Goal: Task Accomplishment & Management: Complete application form

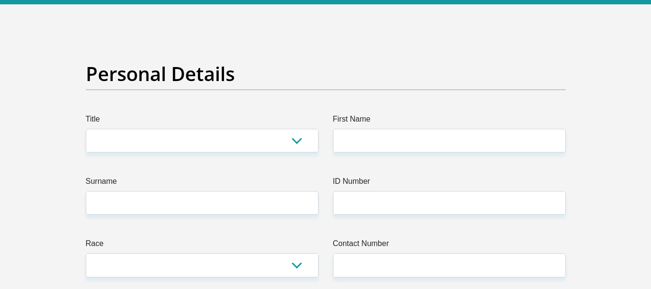
scroll to position [48, 0]
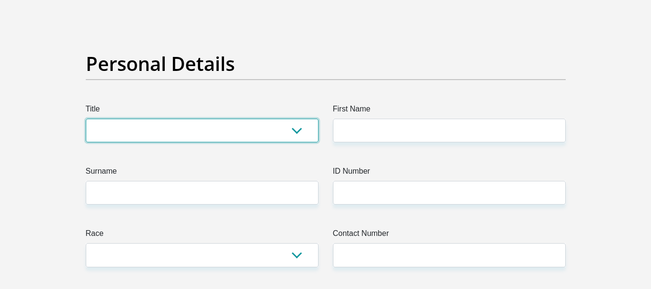
click at [215, 125] on select "Mr Ms Mrs Dr Other" at bounding box center [202, 131] width 233 height 24
click at [211, 128] on select "Mr Ms Mrs Dr Other" at bounding box center [202, 131] width 233 height 24
select select "Mr"
click at [86, 119] on select "Mr Ms Mrs Dr Other" at bounding box center [202, 131] width 233 height 24
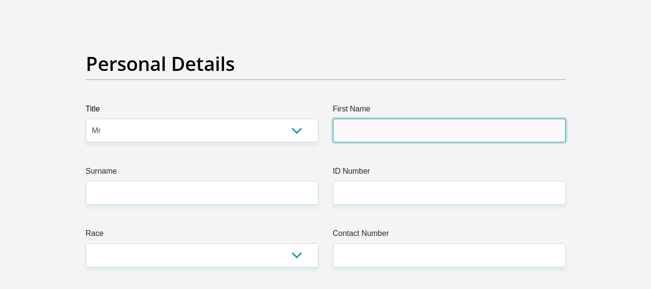
click at [396, 128] on input "First Name" at bounding box center [449, 131] width 233 height 24
type input "Paul"
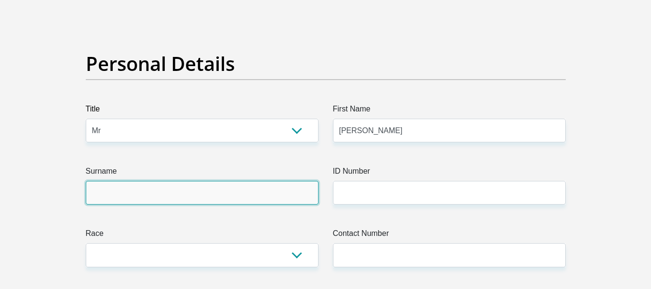
type input "Deklerk"
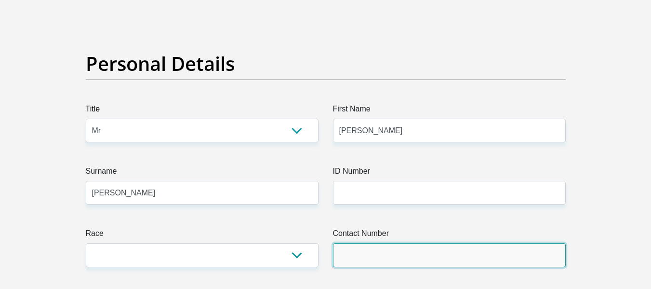
type input "083434729"
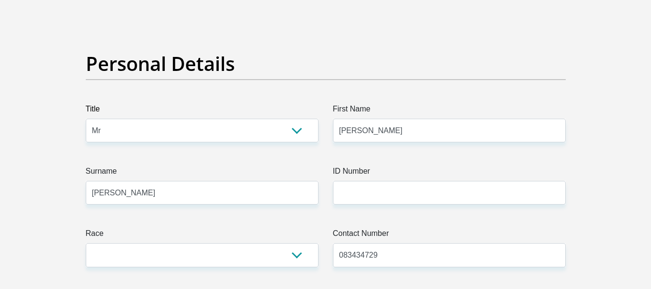
select select "ZAF"
type input "6 francis road pattlyn ah"
type input "Rispark"
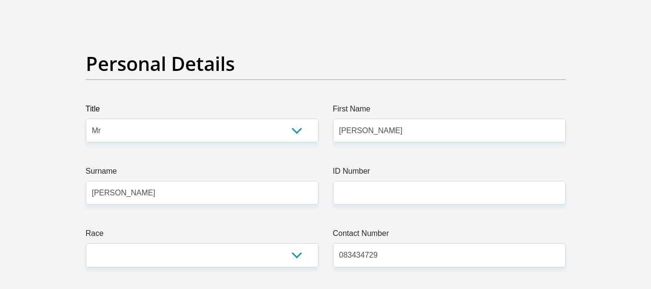
type input "2515"
select select "Gauteng"
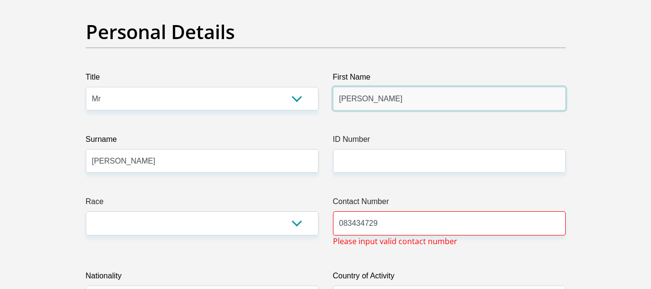
scroll to position [96, 0]
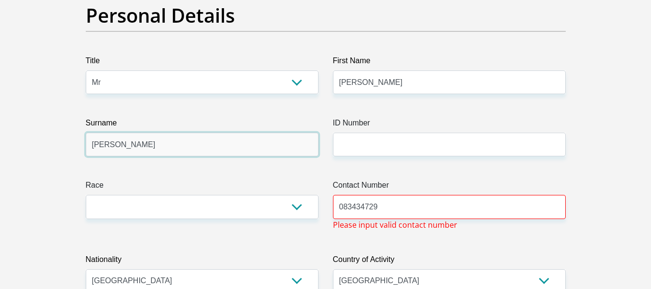
click at [103, 147] on input "Deklerk" at bounding box center [202, 145] width 233 height 24
type input "Deklerk"
click at [105, 145] on input "Deklerk" at bounding box center [202, 145] width 233 height 24
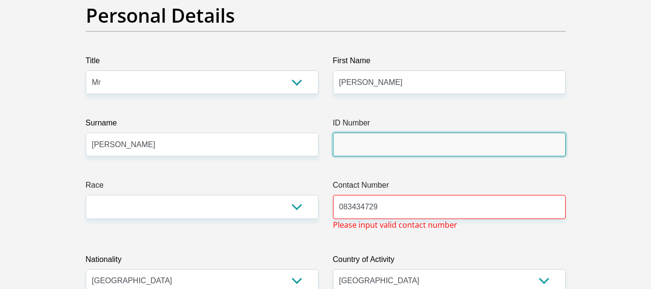
click at [378, 136] on input "ID Number" at bounding box center [449, 145] width 233 height 24
type input "8603015026084"
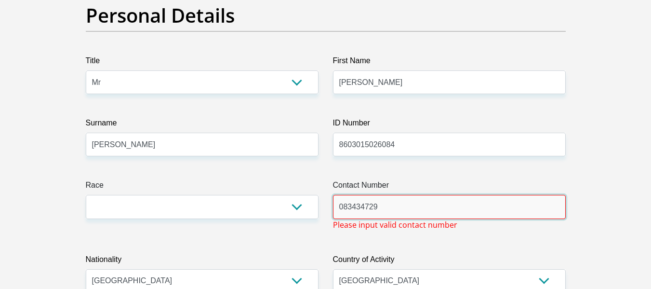
drag, startPoint x: 429, startPoint y: 210, endPoint x: 242, endPoint y: 210, distance: 187.0
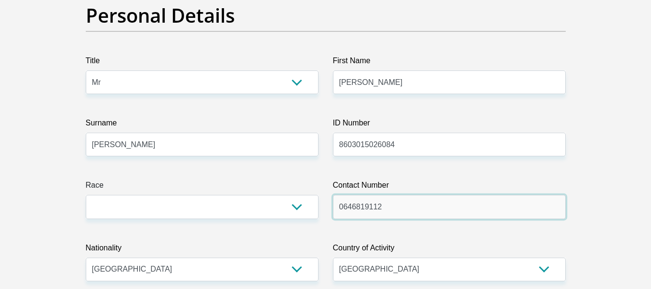
type input "0646819112"
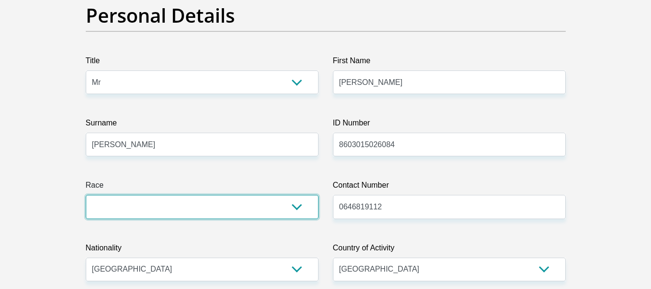
click at [247, 201] on select "Black Coloured Indian White Other" at bounding box center [202, 207] width 233 height 24
select select "4"
click at [86, 195] on select "Black Coloured Indian White Other" at bounding box center [202, 207] width 233 height 24
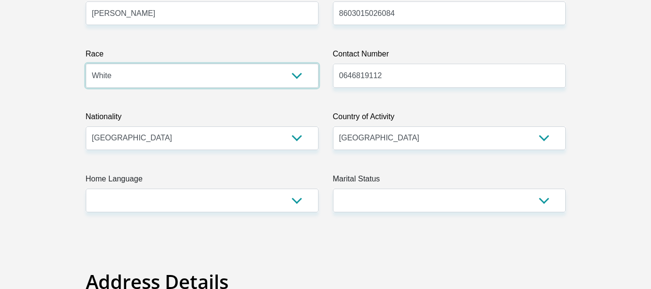
scroll to position [241, 0]
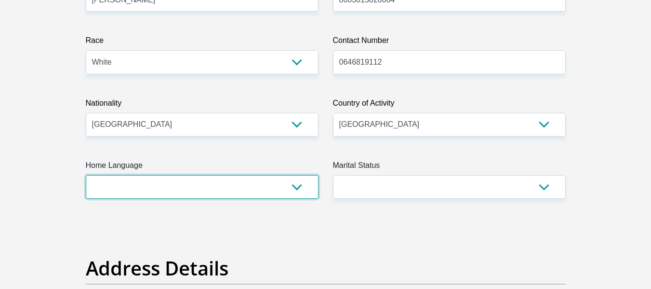
click at [190, 184] on select "Afrikaans English Sepedi South Ndebele Southern Sotho Swati Tsonga Tswana Venda…" at bounding box center [202, 187] width 233 height 24
select select "afr"
click at [86, 175] on select "Afrikaans English Sepedi South Ndebele Southern Sotho Swati Tsonga Tswana Venda…" at bounding box center [202, 187] width 233 height 24
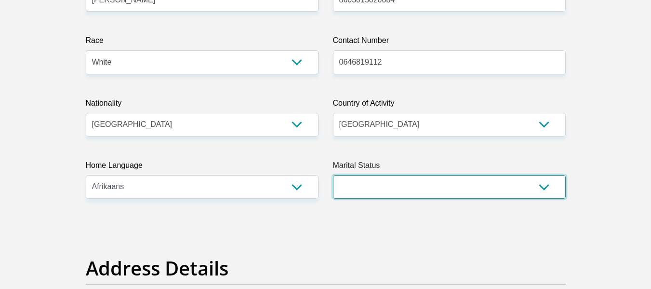
click at [397, 186] on select "Married ANC Single Divorced Widowed Married COP or Customary Law" at bounding box center [449, 187] width 233 height 24
select select "3"
click at [333, 175] on select "Married ANC Single Divorced Widowed Married COP or Customary Law" at bounding box center [449, 187] width 233 height 24
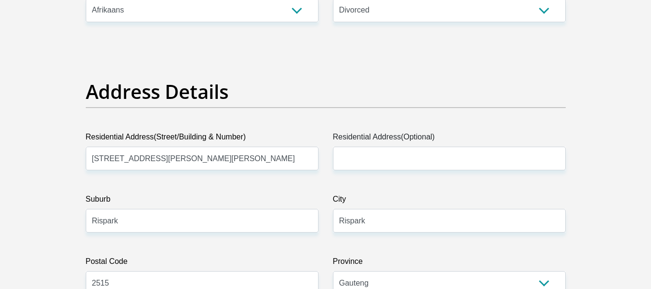
scroll to position [434, 0]
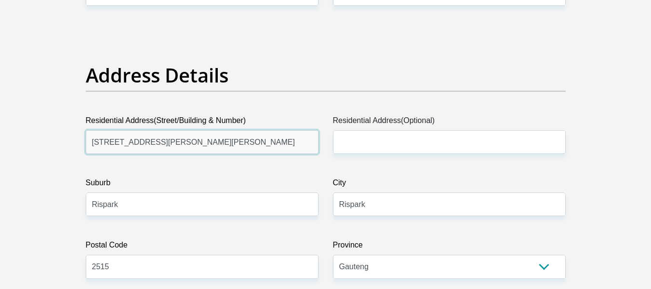
click at [200, 140] on input "6 francis road pattlyn ah" at bounding box center [202, 142] width 233 height 24
drag, startPoint x: 188, startPoint y: 141, endPoint x: 53, endPoint y: 134, distance: 135.6
type input "12 Rooibekkie str"
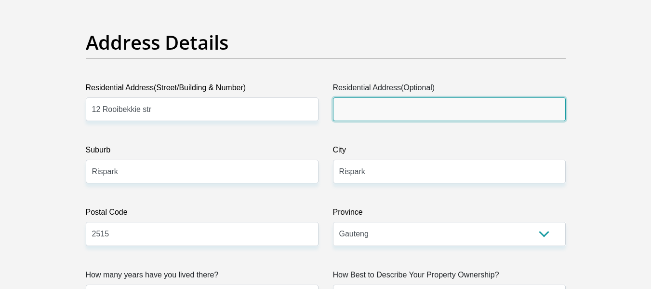
scroll to position [482, 0]
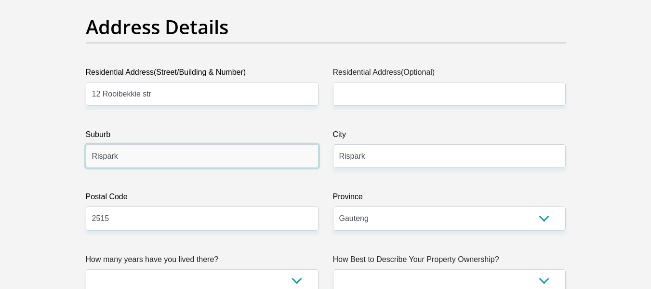
click at [167, 158] on input "Rispark" at bounding box center [202, 156] width 233 height 24
click at [167, 157] on input "Rispark" at bounding box center [202, 156] width 233 height 24
type input "Sunward Park"
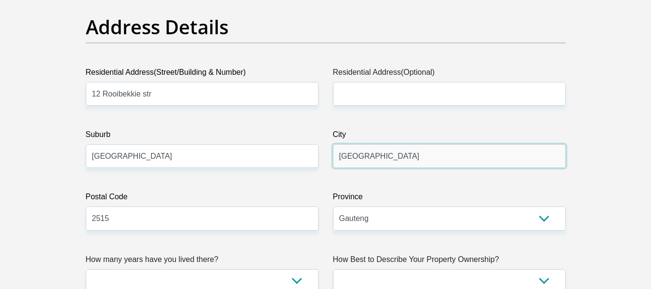
type input "Boksburg"
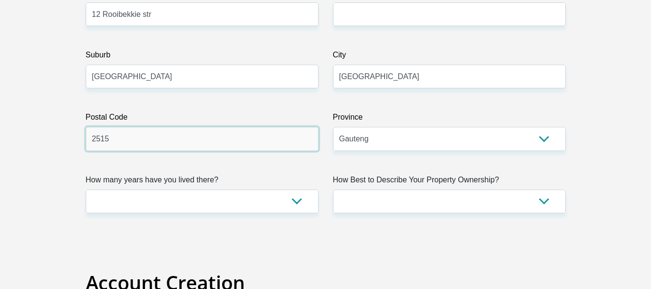
scroll to position [578, 0]
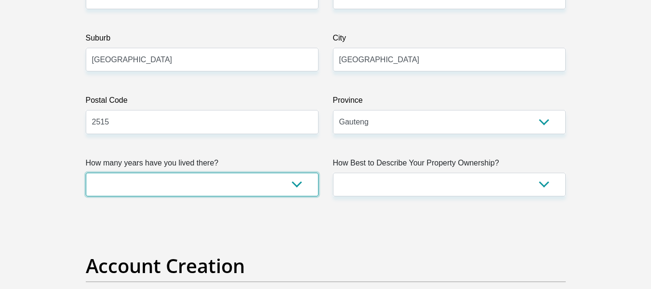
click at [223, 180] on select "less than 1 year 1-3 years 3-5 years 5+ years" at bounding box center [202, 185] width 233 height 24
select select "0"
click at [86, 173] on select "less than 1 year 1-3 years 3-5 years 5+ years" at bounding box center [202, 185] width 233 height 24
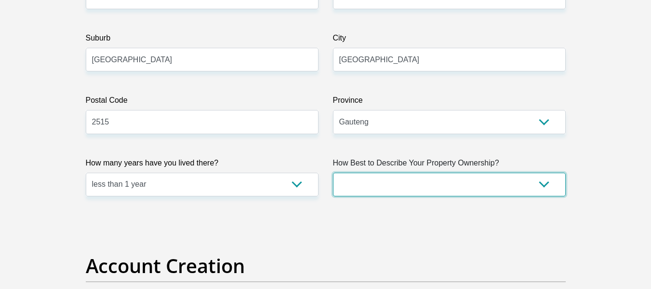
click at [409, 185] on select "Owned Rented Family Owned Company Dwelling" at bounding box center [449, 185] width 233 height 24
select select "Rented"
click at [333, 173] on select "Owned Rented Family Owned Company Dwelling" at bounding box center [449, 185] width 233 height 24
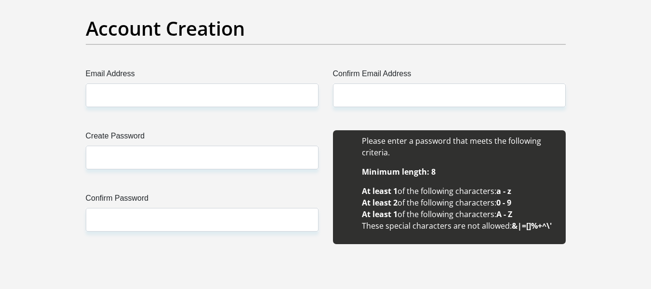
scroll to position [819, 0]
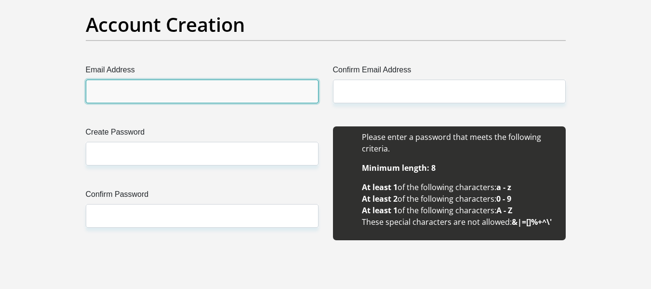
click at [196, 90] on input "Email Address" at bounding box center [202, 92] width 233 height 24
type input "pauldeklerk16@gmail.com"
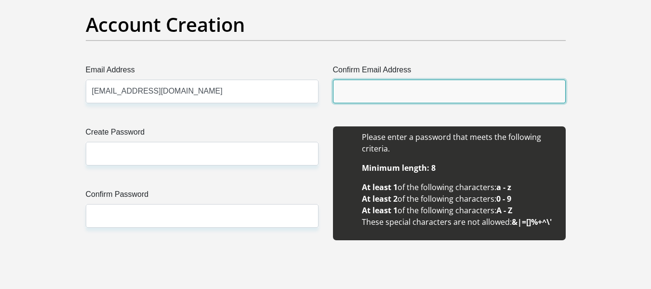
type input "pauldeklerk16@gmail.com"
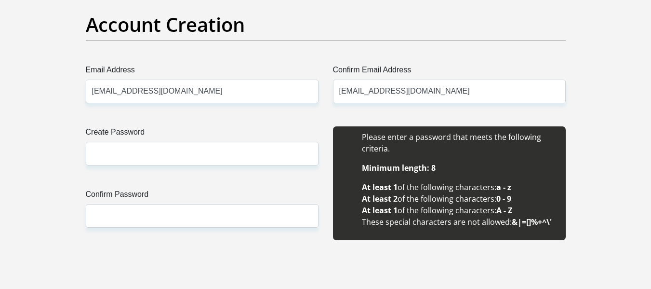
type input "Paul"
type input "De klerk"
type input "083434729"
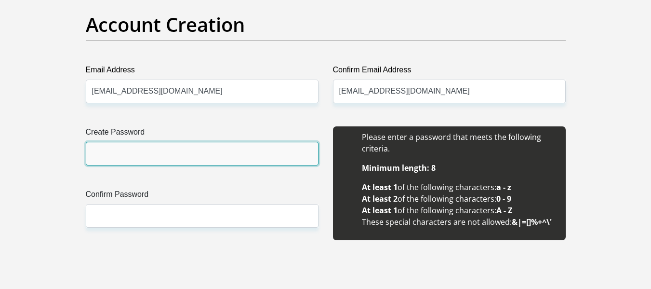
click at [230, 152] on input "Create Password" at bounding box center [202, 154] width 233 height 24
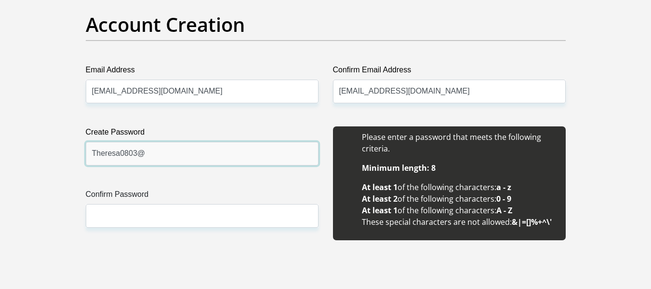
type input "Theresa0803@"
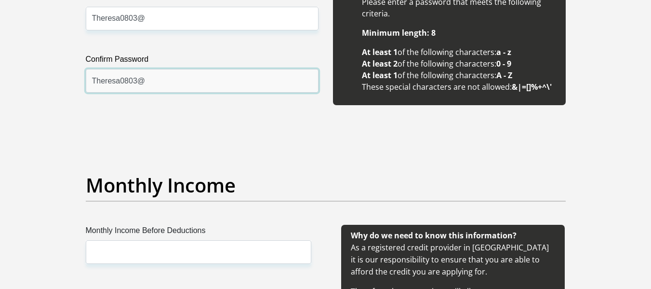
scroll to position [1060, 0]
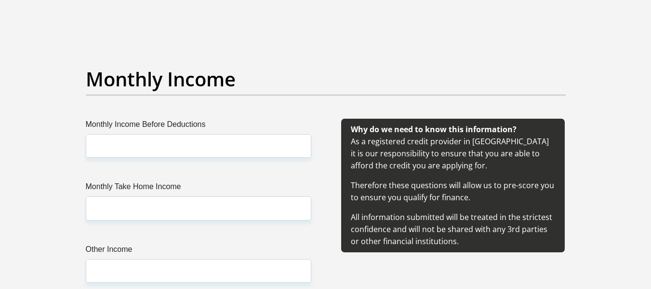
type input "Theresa0803@"
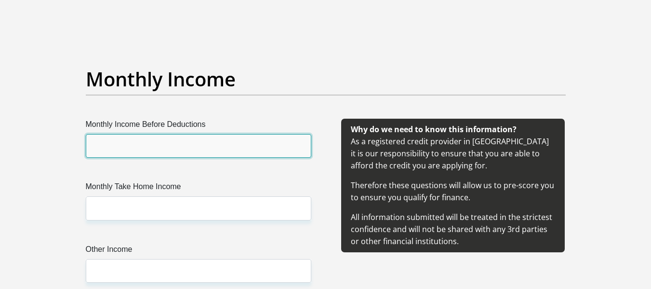
click at [173, 149] on input "Monthly Income Before Deductions" at bounding box center [199, 146] width 226 height 24
type input "23500"
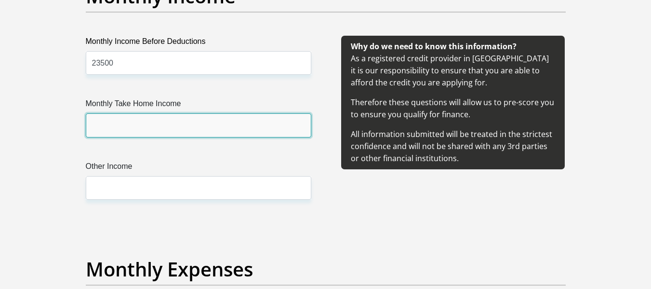
scroll to position [1157, 0]
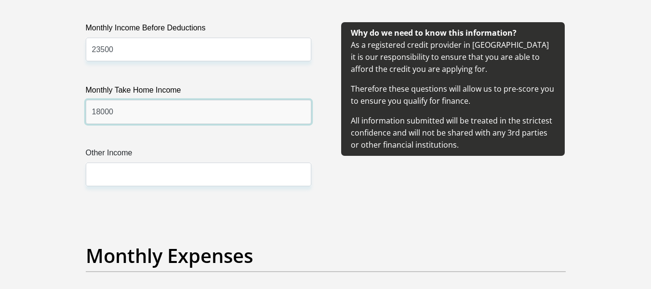
type input "18000"
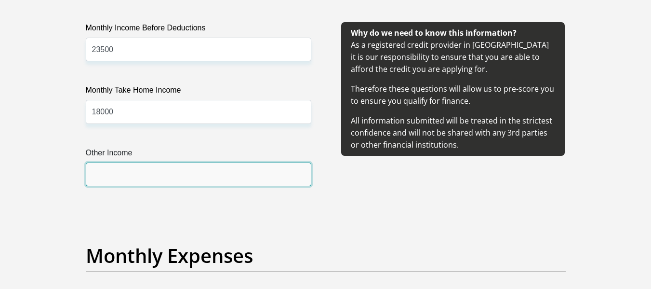
click at [192, 177] on input "Other Income" at bounding box center [199, 174] width 226 height 24
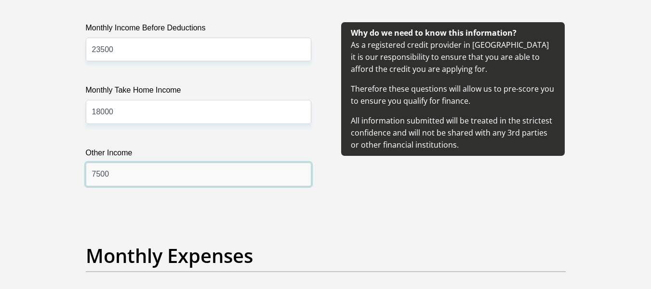
type input "7500"
click at [344, 194] on div "Why do we need to know this information? As a registered credit provider in Sou…" at bounding box center [453, 115] width 254 height 187
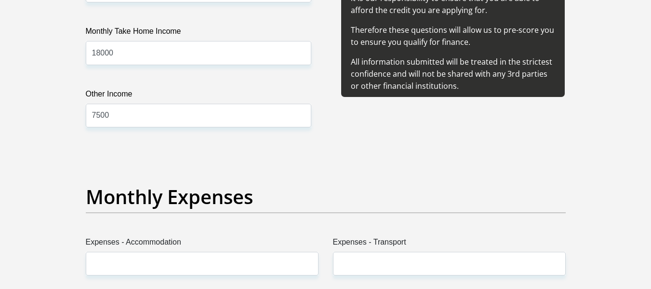
scroll to position [1349, 0]
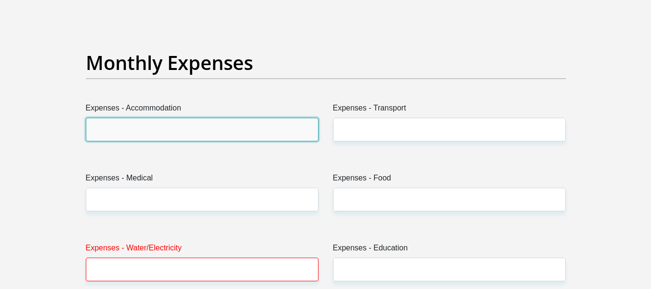
click at [187, 127] on input "Expenses - Accommodation" at bounding box center [202, 130] width 233 height 24
type input "9000"
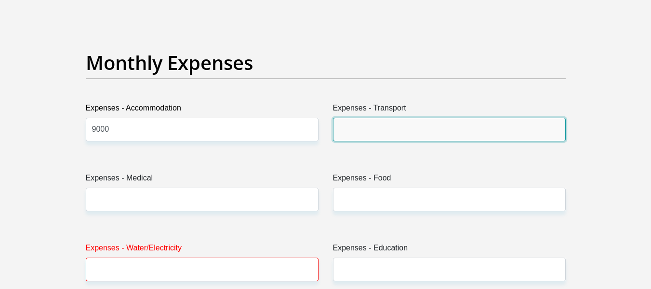
click at [357, 121] on input "Expenses - Transport" at bounding box center [449, 130] width 233 height 24
type input "2000"
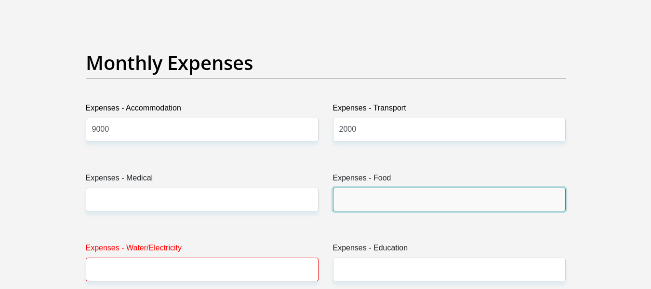
click at [377, 194] on input "Expenses - Food" at bounding box center [449, 199] width 233 height 24
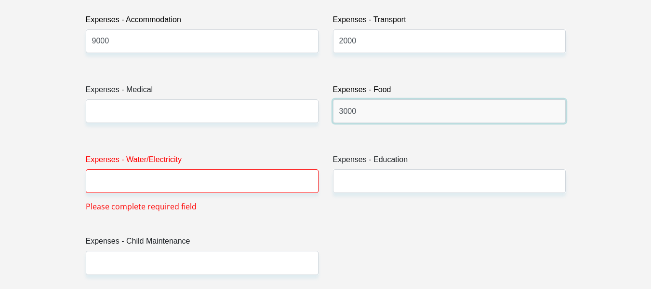
scroll to position [1446, 0]
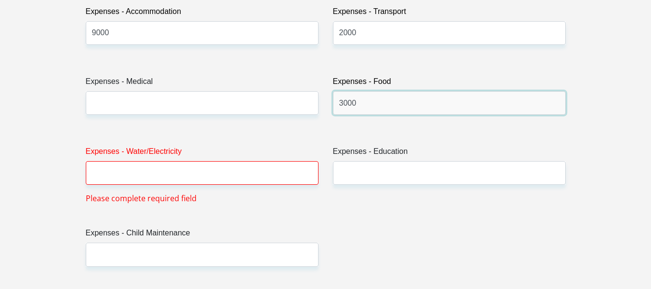
type input "3000"
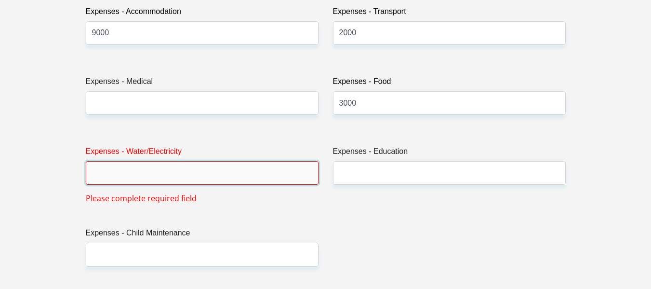
click at [200, 174] on input "Expenses - Water/Electricity" at bounding box center [202, 173] width 233 height 24
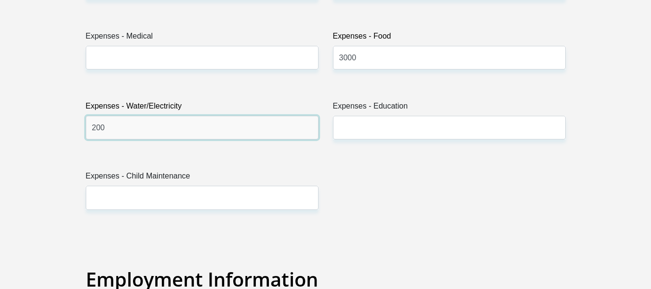
scroll to position [1590, 0]
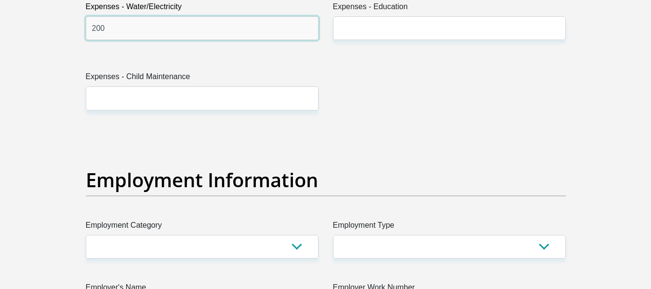
type input "200"
click at [329, 155] on div "Title Mr Ms Mrs Dr Other First Name Paul Surname Deklerk ID Number 860301502608…" at bounding box center [326, 129] width 494 height 3136
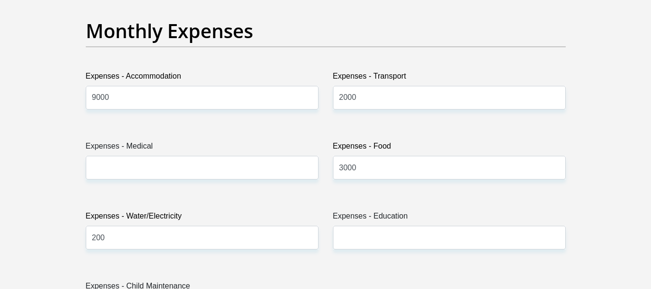
scroll to position [1398, 0]
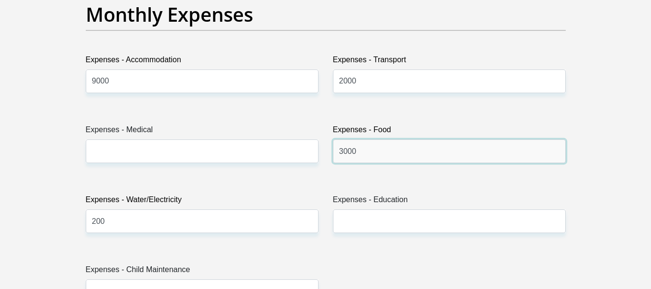
drag, startPoint x: 375, startPoint y: 148, endPoint x: 314, endPoint y: 150, distance: 60.7
type input "1000"
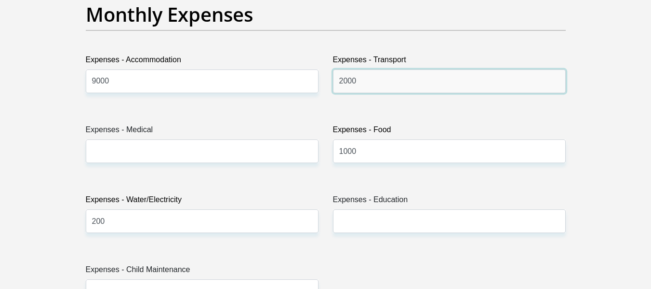
drag, startPoint x: 335, startPoint y: 80, endPoint x: 299, endPoint y: 80, distance: 35.7
type input "2"
type input "1000"
click at [248, 134] on label "Expenses - Medical" at bounding box center [202, 131] width 233 height 15
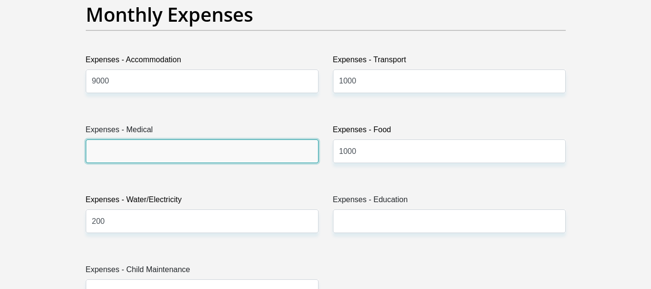
click at [248, 139] on input "Expenses - Medical" at bounding box center [202, 151] width 233 height 24
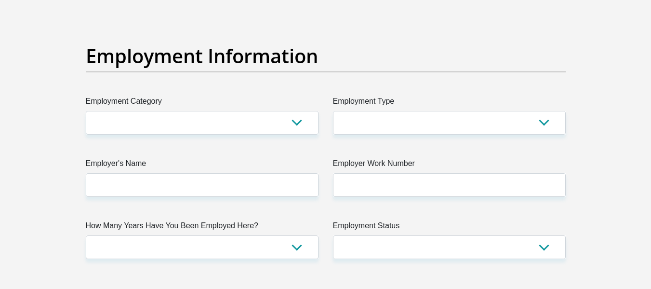
scroll to position [1735, 0]
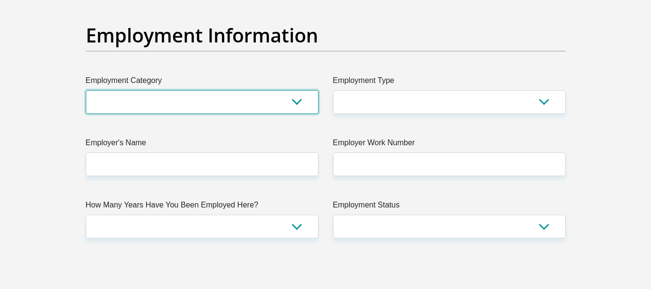
click at [269, 105] on select "AGRICULTURE ALCOHOL & TOBACCO CONSTRUCTION MATERIALS METALLURGY EQUIPMENT FOR R…" at bounding box center [202, 102] width 233 height 24
select select "13"
click at [86, 90] on select "AGRICULTURE ALCOHOL & TOBACCO CONSTRUCTION MATERIALS METALLURGY EQUIPMENT FOR R…" at bounding box center [202, 102] width 233 height 24
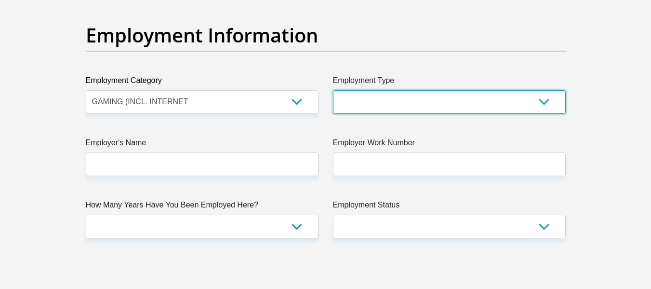
click at [364, 108] on select "College/Lecturer Craft Seller Creative Driver Executive Farmer Forces - Non Com…" at bounding box center [449, 102] width 233 height 24
select select "Semi-Professional Worker"
click at [333, 90] on select "College/Lecturer Craft Seller Creative Driver Executive Farmer Forces - Non Com…" at bounding box center [449, 102] width 233 height 24
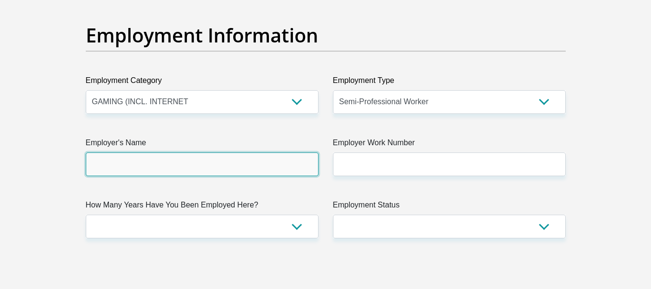
click at [223, 163] on input "Employer's Name" at bounding box center [202, 164] width 233 height 24
type input "CloudwaysGroup"
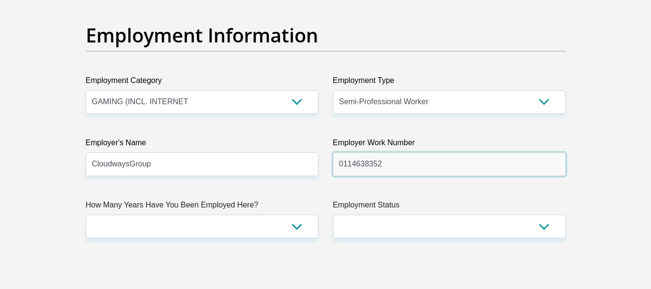
type input "0114638352"
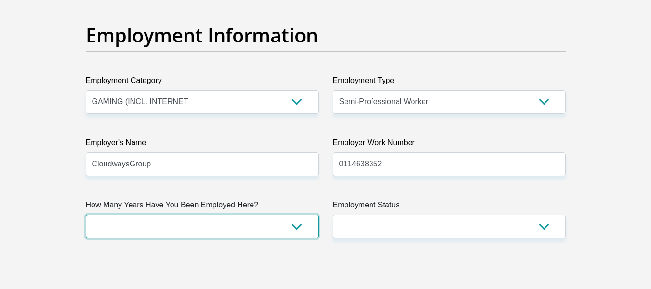
click at [170, 225] on select "less than 1 year 1-3 years 3-5 years 5+ years" at bounding box center [202, 226] width 233 height 24
select select "6"
click at [86, 214] on select "less than 1 year 1-3 years 3-5 years 5+ years" at bounding box center [202, 226] width 233 height 24
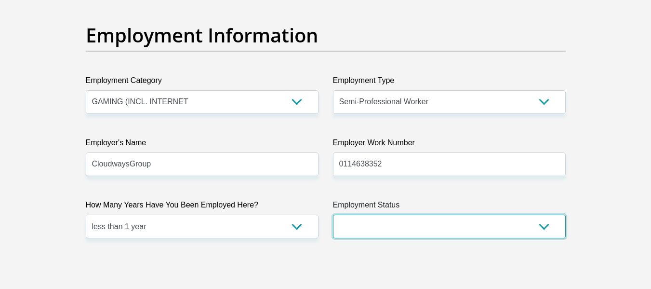
click at [437, 222] on select "Permanent/Full-time Part-time/Casual Contract Worker Self-Employed Housewife Re…" at bounding box center [449, 226] width 233 height 24
select select "1"
click at [333, 214] on select "Permanent/Full-time Part-time/Casual Contract Worker Self-Employed Housewife Re…" at bounding box center [449, 226] width 233 height 24
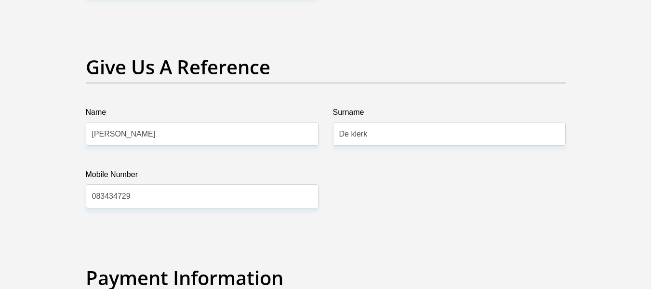
scroll to position [1976, 0]
click at [198, 134] on input "Paul" at bounding box center [202, 133] width 233 height 24
type input "Abrie"
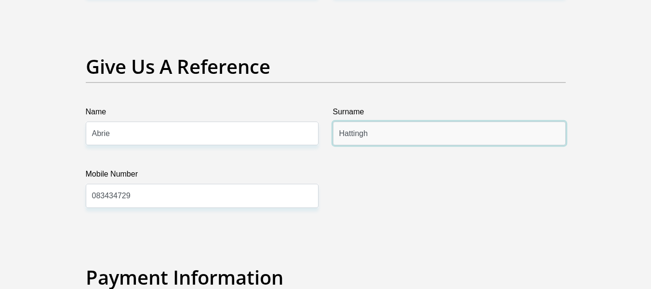
type input "Hattingh"
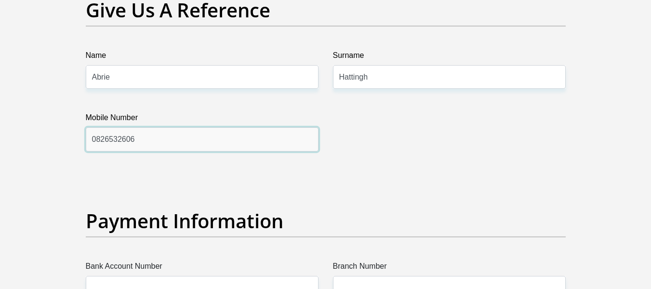
scroll to position [2120, 0]
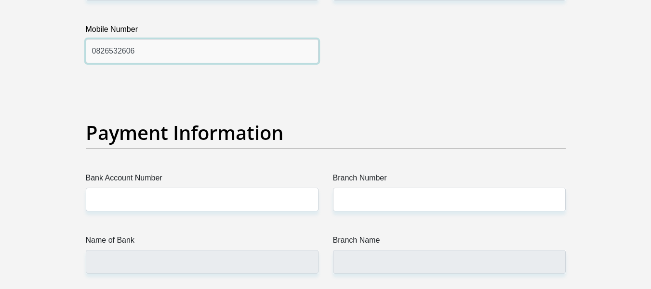
type input "0826532606"
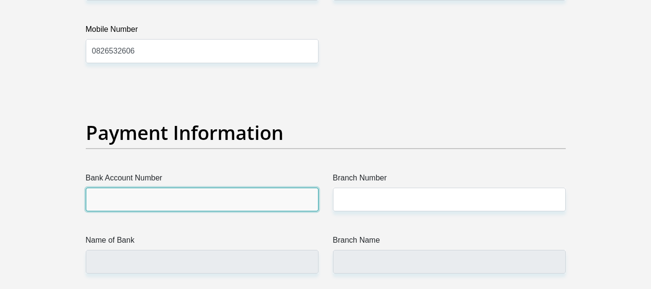
click at [191, 199] on input "Bank Account Number" at bounding box center [202, 199] width 233 height 24
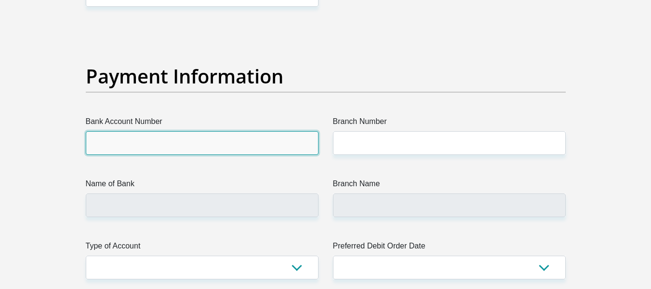
scroll to position [2265, 0]
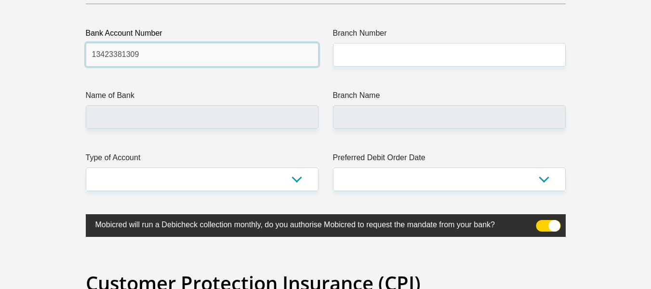
type input "13423381309"
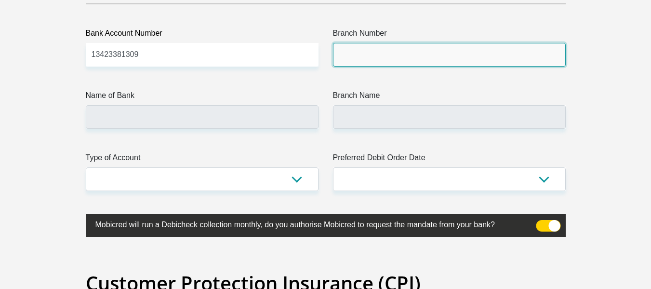
click at [405, 60] on input "Branch Number" at bounding box center [449, 55] width 233 height 24
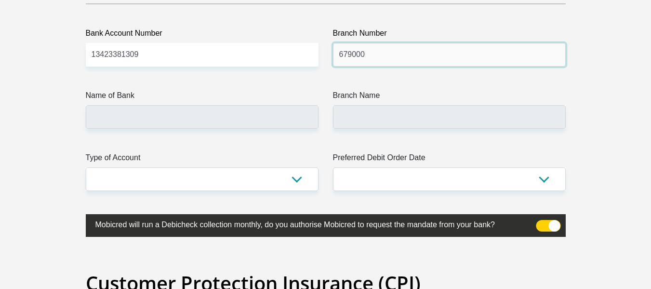
type input "679000"
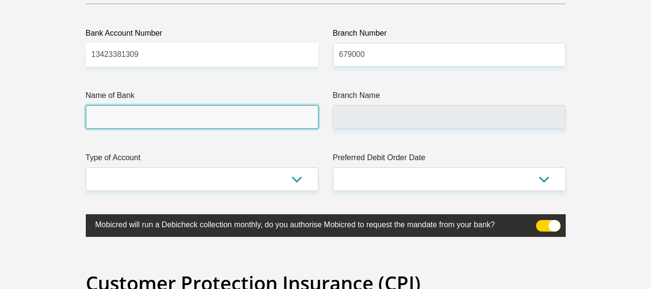
click at [244, 119] on input "Name of Bank" at bounding box center [202, 117] width 233 height 24
type input "DISCOVERY BANK LTD"
type input "DISCOVERY UNIVERSAL BRANCH"
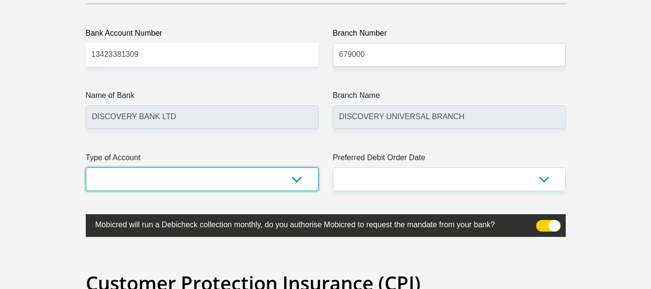
click at [215, 177] on select "Cheque Savings" at bounding box center [202, 179] width 233 height 24
select select "CUR"
click at [86, 167] on select "Cheque Savings" at bounding box center [202, 179] width 233 height 24
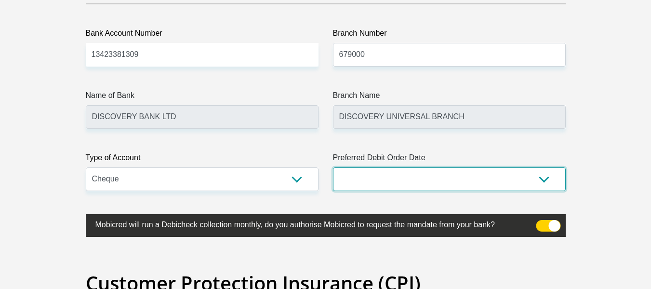
click at [399, 180] on select "1st 2nd 3rd 4th 5th 7th 18th 19th 20th 21st 22nd 23rd 24th 25th 26th 27th 28th …" at bounding box center [449, 179] width 233 height 24
select select "1"
click at [333, 167] on select "1st 2nd 3rd 4th 5th 7th 18th 19th 20th 21st 22nd 23rd 24th 25th 26th 27th 28th …" at bounding box center [449, 179] width 233 height 24
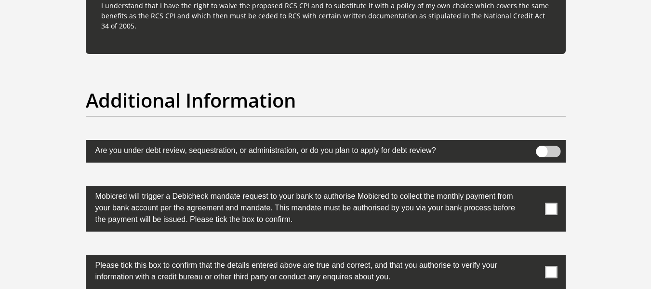
scroll to position [3036, 0]
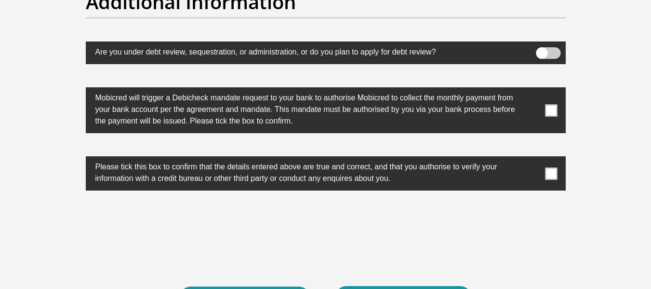
click at [552, 110] on span at bounding box center [551, 110] width 12 height 12
click at [532, 90] on input "checkbox" at bounding box center [532, 90] width 0 height 0
click at [550, 172] on span at bounding box center [551, 173] width 12 height 12
click at [532, 159] on input "checkbox" at bounding box center [532, 159] width 0 height 0
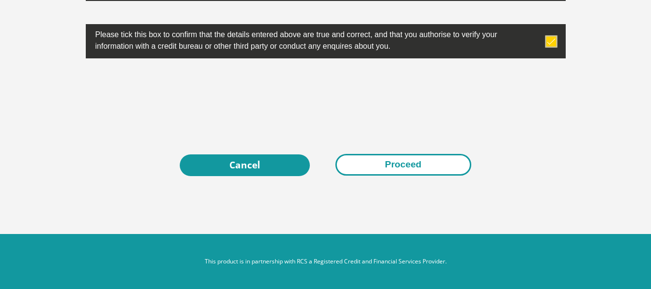
click at [402, 166] on button "Proceed" at bounding box center [403, 165] width 136 height 22
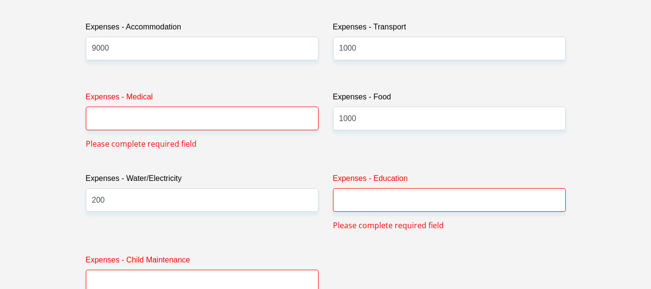
scroll to position [1424, 0]
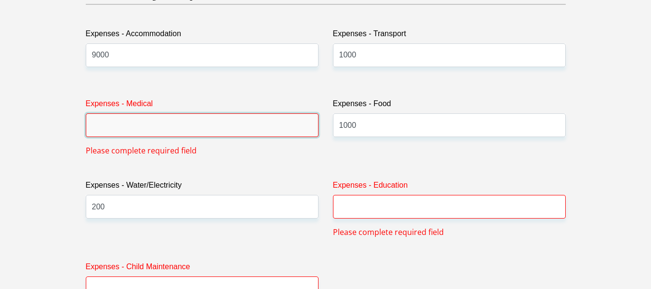
click at [237, 128] on input "Expenses - Medical" at bounding box center [202, 125] width 233 height 24
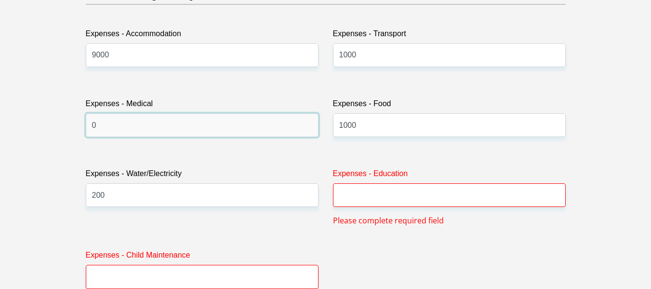
type input "0"
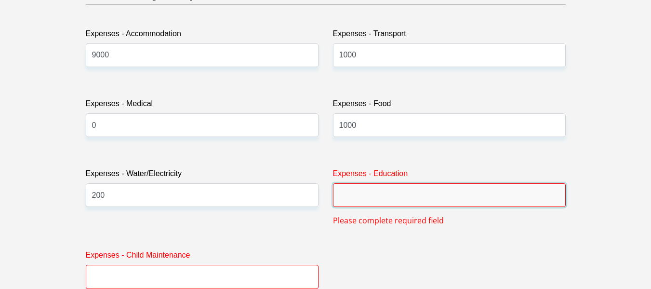
click at [359, 190] on input "Expenses - Education" at bounding box center [449, 195] width 233 height 24
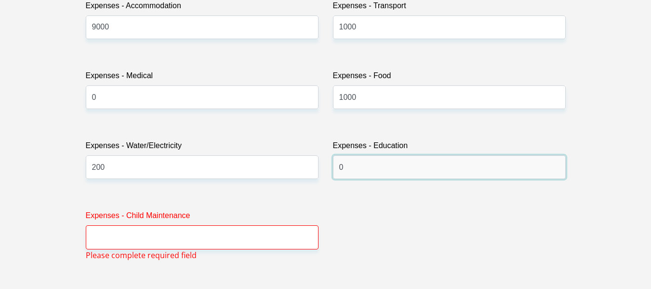
scroll to position [1472, 0]
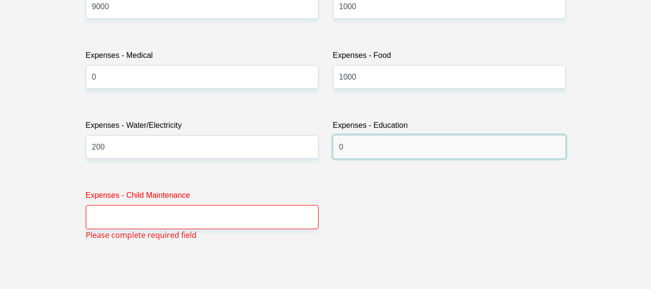
type input "0"
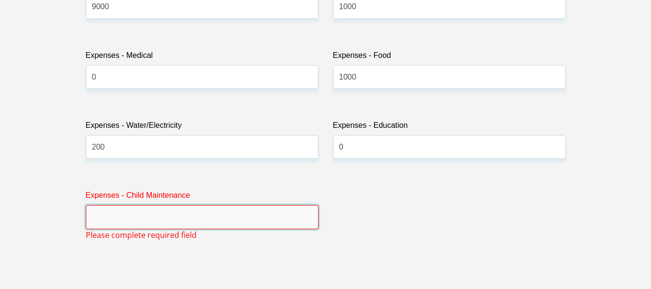
click at [203, 213] on input "Expenses - Child Maintenance" at bounding box center [202, 217] width 233 height 24
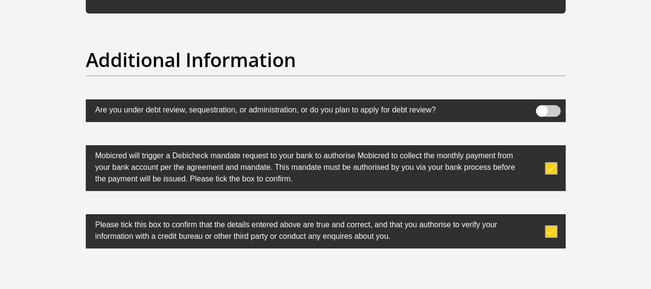
scroll to position [3169, 0]
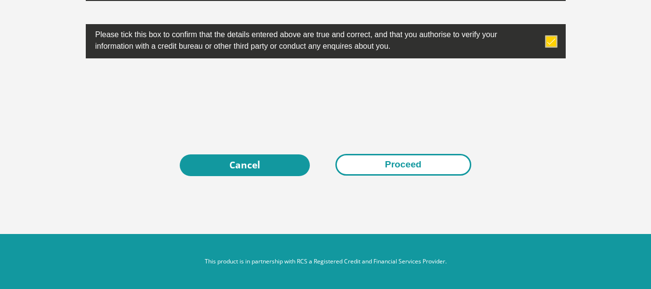
type input "0"
click at [398, 165] on button "Proceed" at bounding box center [403, 165] width 136 height 22
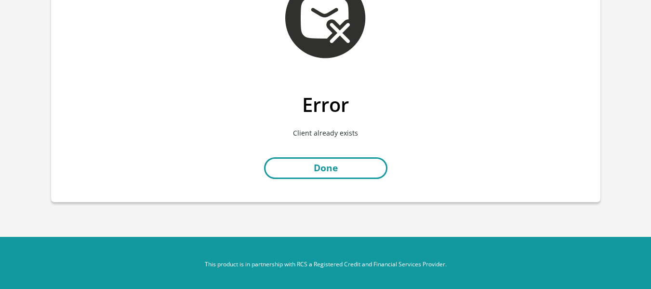
scroll to position [83, 0]
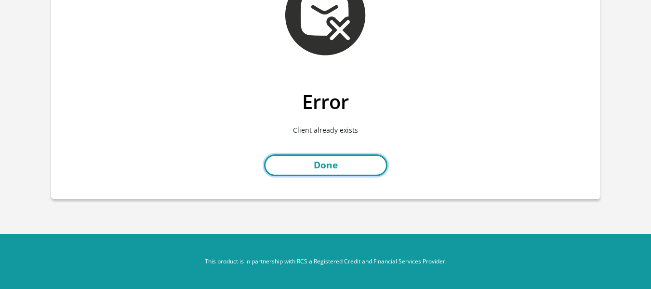
click at [329, 168] on link "Done" at bounding box center [325, 165] width 123 height 22
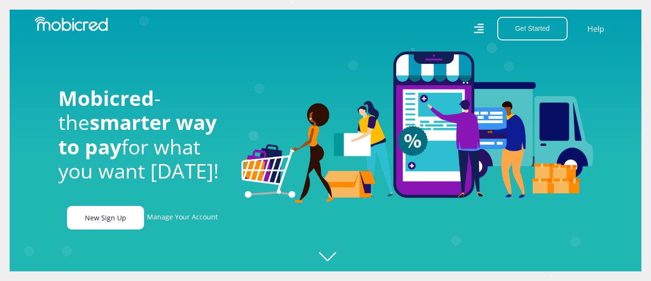
scroll to position [0, 687]
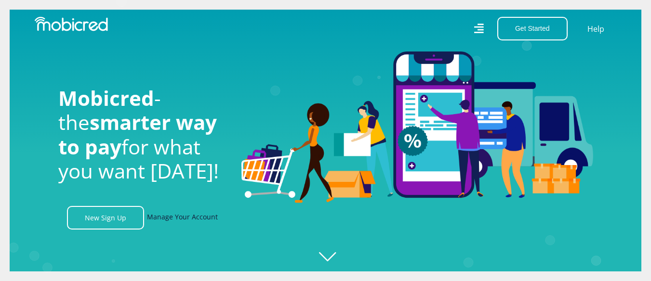
click at [192, 221] on link "Manage Your Account" at bounding box center [182, 218] width 71 height 24
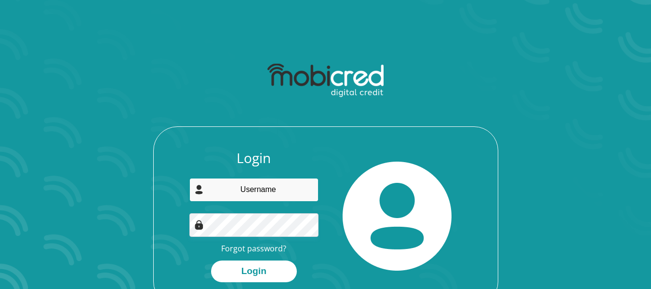
click at [263, 182] on input "email" at bounding box center [253, 190] width 129 height 24
type input "pauldeklerk16@gmail.com"
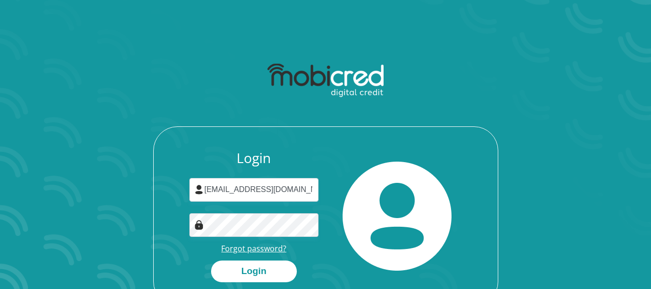
click at [263, 251] on link "Forgot password?" at bounding box center [253, 248] width 65 height 11
click at [211, 260] on button "Login" at bounding box center [254, 271] width 86 height 22
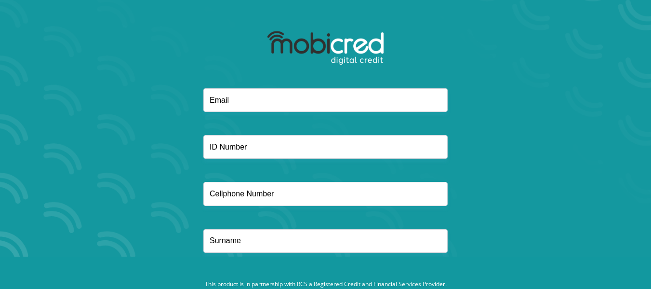
scroll to position [16, 0]
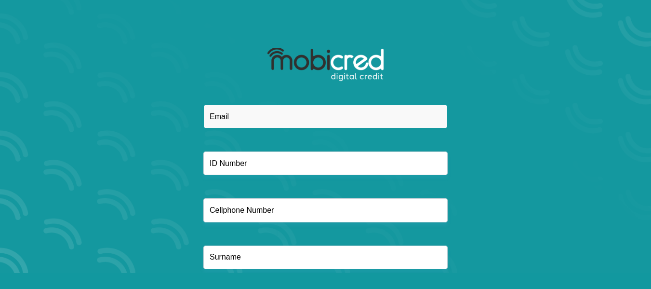
click at [262, 115] on input "email" at bounding box center [325, 117] width 244 height 24
type input "[EMAIL_ADDRESS][DOMAIN_NAME]"
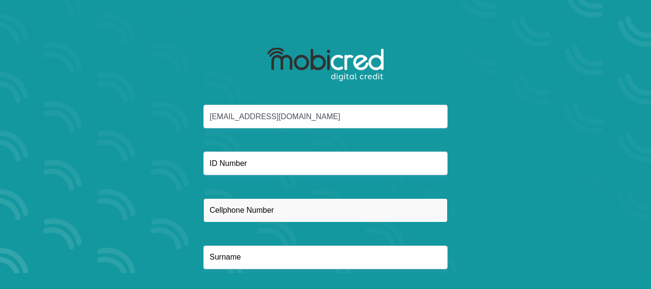
type input "083434729"
type input "De klerk"
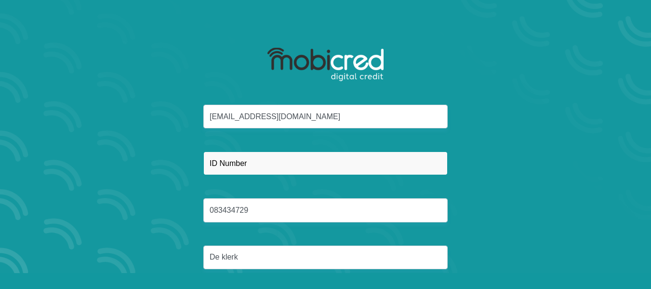
click at [270, 164] on input "text" at bounding box center [325, 163] width 244 height 24
type input "8603015026084"
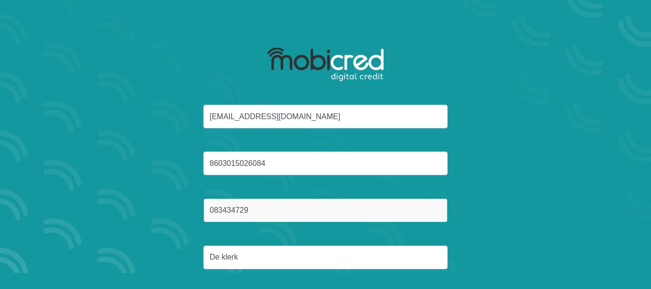
drag, startPoint x: 265, startPoint y: 213, endPoint x: 177, endPoint y: 218, distance: 87.9
click at [177, 218] on div "pauldeklerk16@gmail.com 8603015026084 083434729 De klerk" at bounding box center [326, 198] width 518 height 187
type input "0646819112"
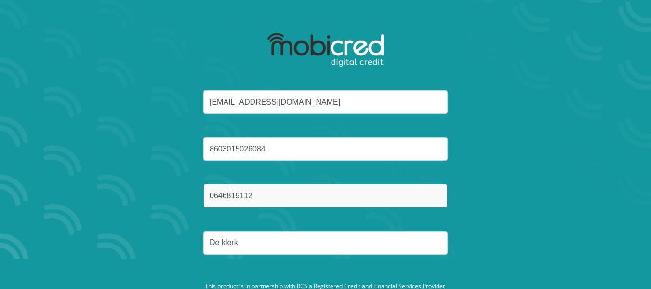
scroll to position [64, 0]
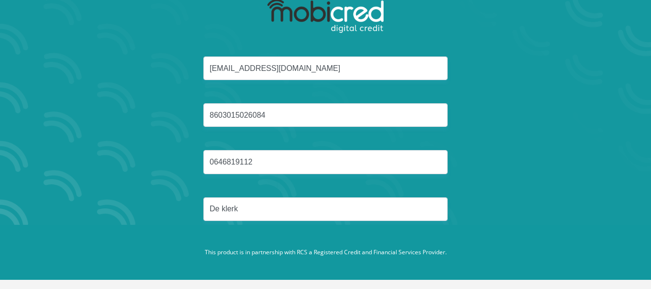
click at [535, 143] on div "pauldeklerk16@gmail.com 8603015026084 0646819112 De klerk" at bounding box center [326, 149] width 518 height 187
click at [483, 144] on div "pauldeklerk16@gmail.com 8603015026084 0646819112 De klerk" at bounding box center [326, 149] width 518 height 187
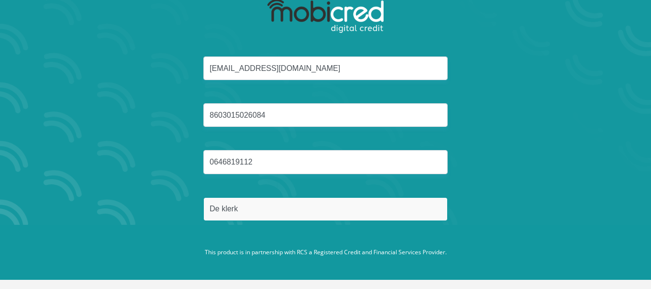
click at [320, 219] on input "De klerk" at bounding box center [325, 209] width 244 height 24
click at [240, 244] on button "Reset Password" at bounding box center [325, 255] width 171 height 22
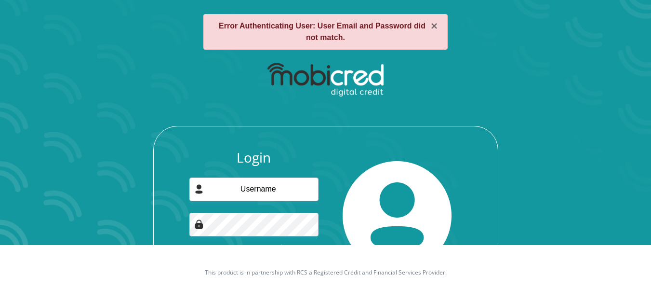
scroll to position [83, 0]
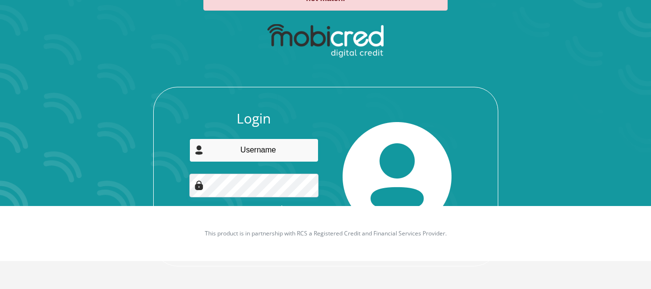
click at [292, 148] on input "email" at bounding box center [253, 150] width 129 height 24
click at [364, 110] on div "Login Forgot password? Login" at bounding box center [325, 176] width 345 height 179
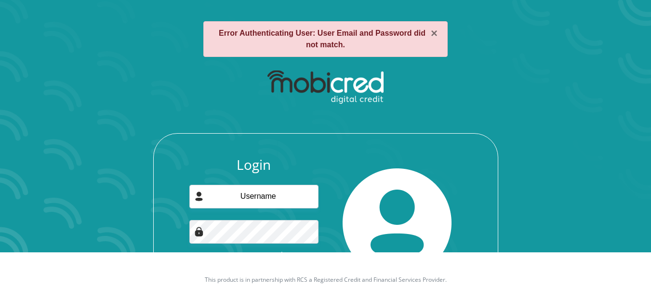
scroll to position [0, 0]
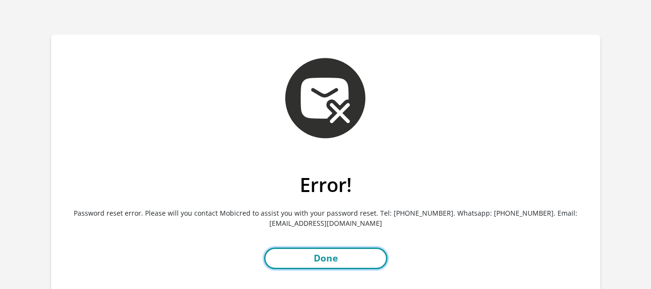
click at [325, 259] on link "Done" at bounding box center [325, 258] width 123 height 22
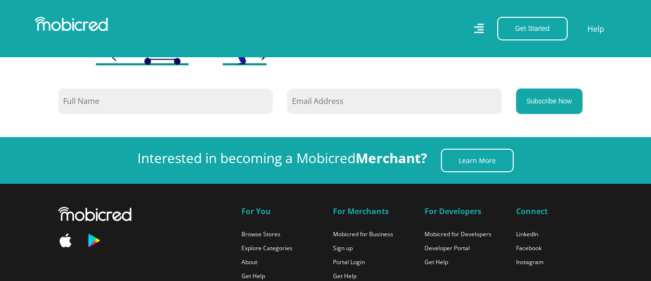
scroll to position [0, 549]
